Goal: Information Seeking & Learning: Find specific fact

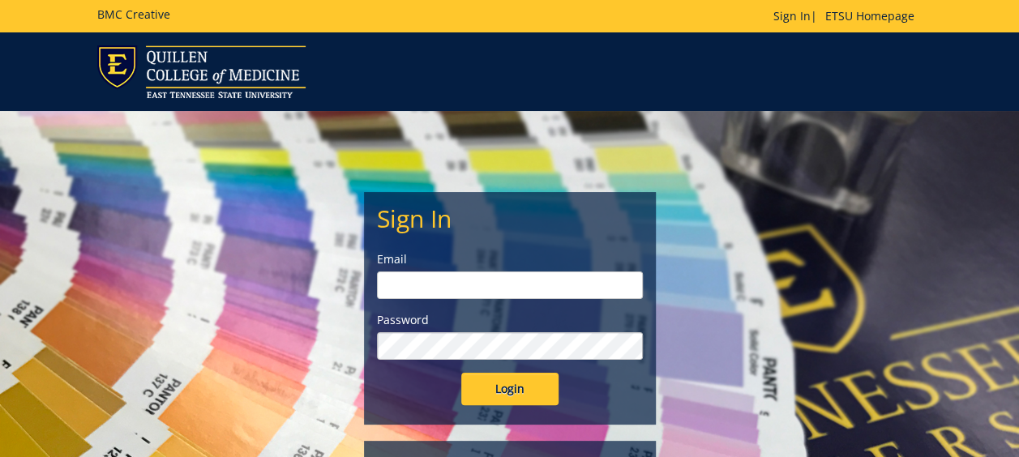
type input "[EMAIL_ADDRESS][DOMAIN_NAME]"
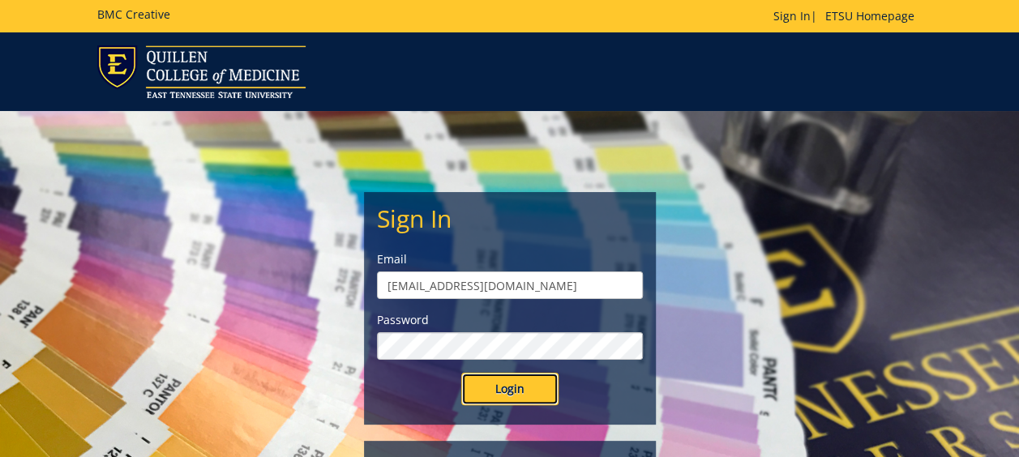
click at [517, 384] on input "Login" at bounding box center [509, 389] width 97 height 32
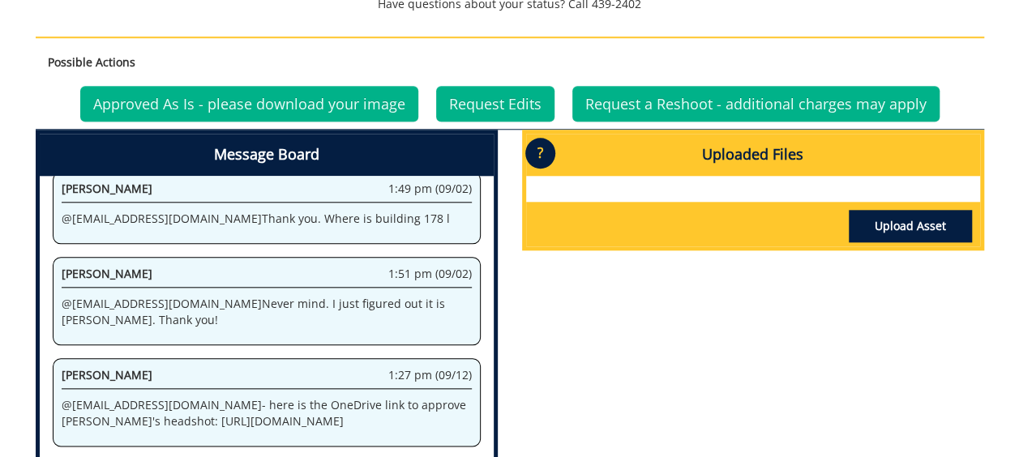
scroll to position [721, 0]
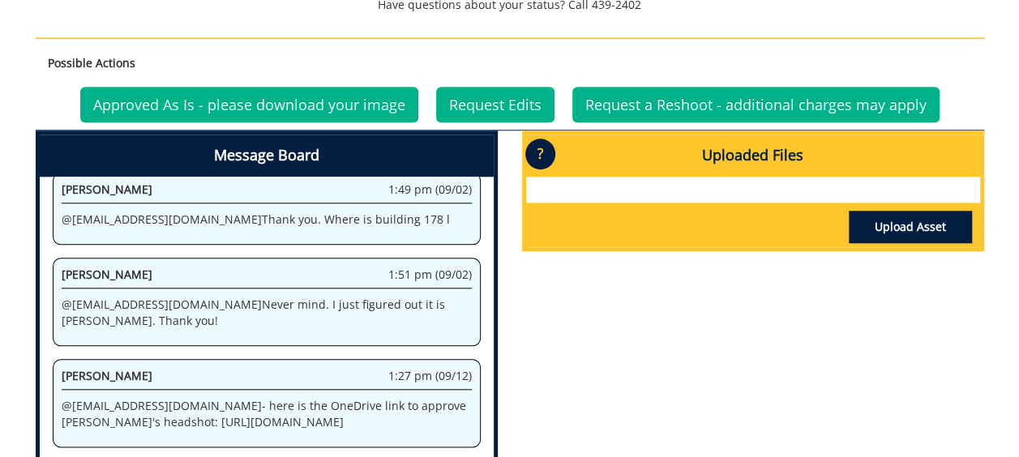
click at [153, 398] on p "@ petersmd@etsu.edu - here is the OneDrive link to approve Dawnna's headshot: h…" at bounding box center [267, 414] width 410 height 32
click at [213, 398] on p "@ petersmd@etsu.edu - here is the OneDrive link to approve Dawnna's headshot: h…" at bounding box center [267, 414] width 410 height 32
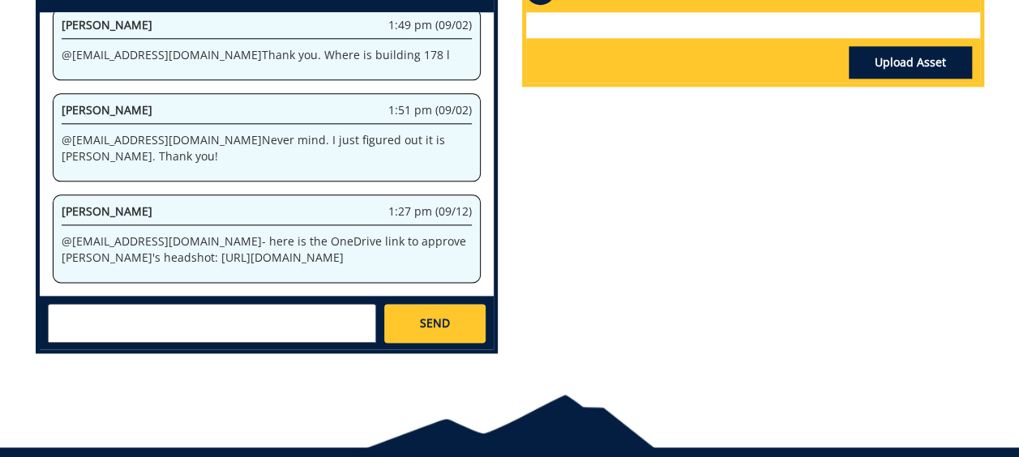
scroll to position [309, 0]
click at [187, 234] on p "@ petersmd@etsu.edu - here is the OneDrive link to approve Dawnna's headshot: h…" at bounding box center [267, 250] width 410 height 32
drag, startPoint x: 187, startPoint y: 225, endPoint x: 209, endPoint y: 231, distance: 22.6
click at [209, 234] on p "@ petersmd@etsu.edu - here is the OneDrive link to approve Dawnna's headshot: h…" at bounding box center [267, 250] width 410 height 32
click at [587, 209] on div "Message Board System 3:13 pm (08/29) Welcome to the Project Messenger. All mess…" at bounding box center [510, 166] width 973 height 401
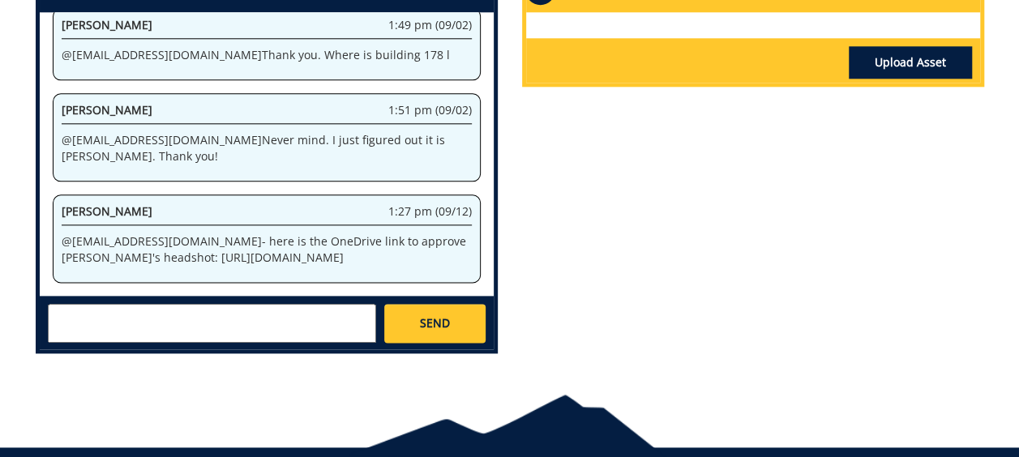
drag, startPoint x: 191, startPoint y: 227, endPoint x: 116, endPoint y: 195, distance: 82.1
click at [116, 234] on p "@ petersmd@etsu.edu - here is the OneDrive link to approve Dawnna's headshot: h…" at bounding box center [267, 250] width 410 height 32
copy p "https://etsu365-my.sharepoint.com/:f:/g/personal/gougeja_etsu_edu/EkffKwJ3Wy5Ir…"
